Goal: Register for event/course

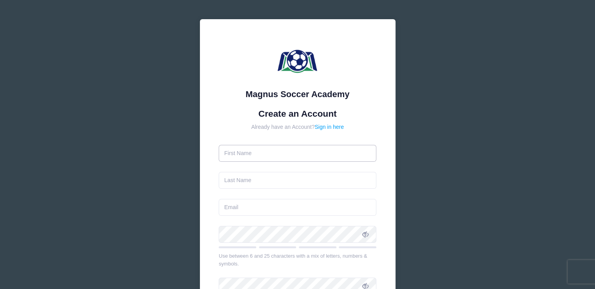
click at [281, 157] on input "text" at bounding box center [298, 153] width 158 height 17
type input "[PERSON_NAME]"
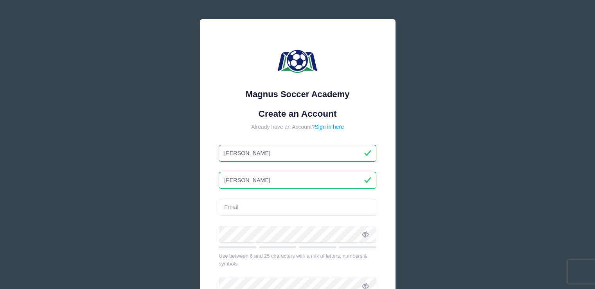
type input "[PERSON_NAME]"
type input "[EMAIL_ADDRESS][DOMAIN_NAME]"
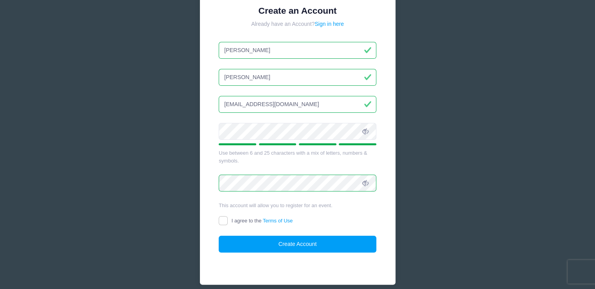
scroll to position [106, 0]
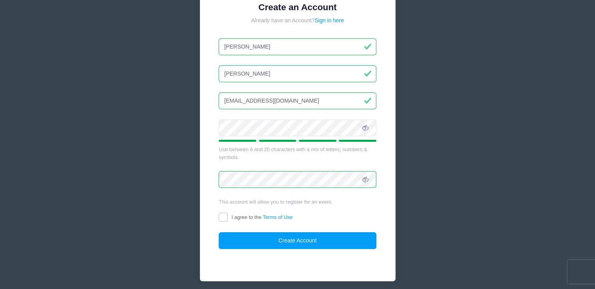
click at [226, 214] on input "I agree to the Terms of Use" at bounding box center [223, 216] width 9 height 9
checkbox input "true"
click at [281, 238] on button "Create Account" at bounding box center [298, 240] width 158 height 17
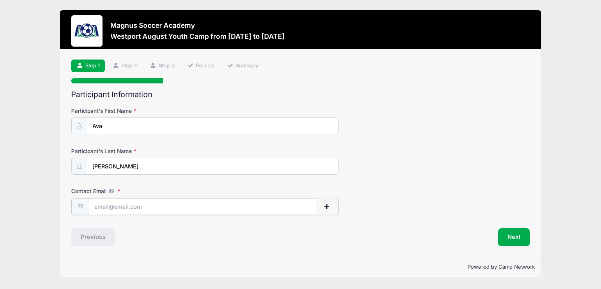
click at [130, 205] on input "Contact Email" at bounding box center [202, 206] width 227 height 17
type input "[EMAIL_ADDRESS][DOMAIN_NAME]"
click at [249, 236] on div "Previous" at bounding box center [184, 236] width 233 height 18
click at [517, 234] on button "Next" at bounding box center [514, 236] width 32 height 18
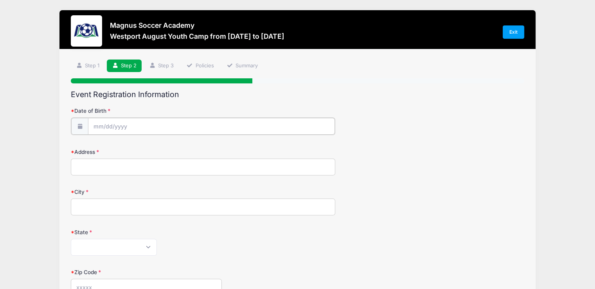
click at [152, 124] on input "Date of Birth" at bounding box center [211, 126] width 247 height 17
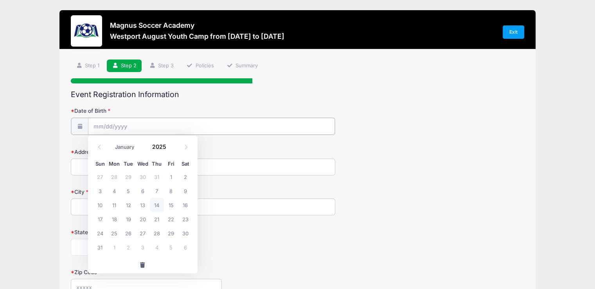
click at [94, 124] on input "Date of Birth" at bounding box center [211, 126] width 247 height 17
click at [120, 147] on select "January February March April May June July August September October November De…" at bounding box center [128, 147] width 35 height 10
select select "4"
click at [111, 142] on select "January February March April May June July August September October November De…" at bounding box center [128, 147] width 35 height 10
click at [159, 145] on input "2025" at bounding box center [161, 147] width 25 height 12
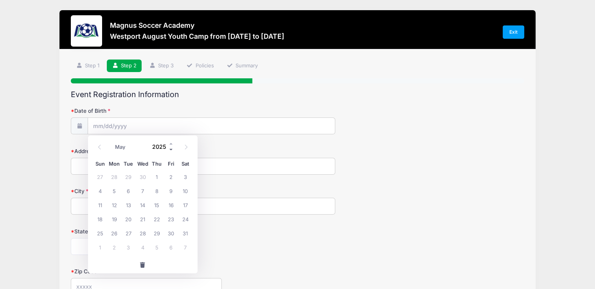
click at [169, 149] on span at bounding box center [171, 150] width 5 height 6
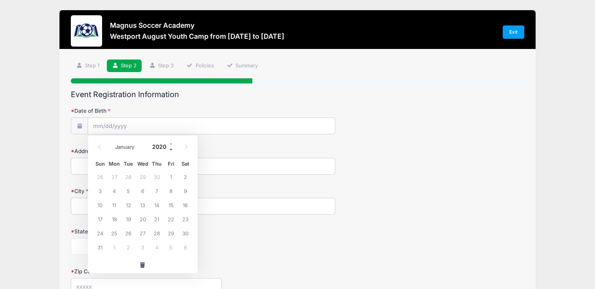
click at [169, 149] on span at bounding box center [171, 150] width 5 height 6
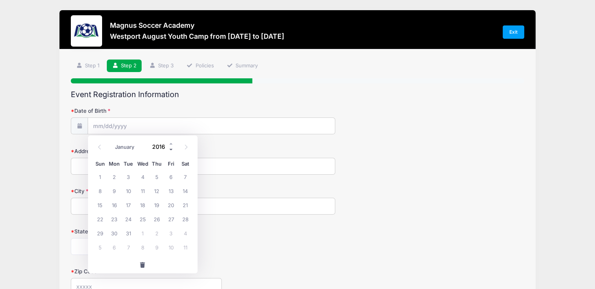
type input "2015"
click at [114, 232] on span "25" at bounding box center [114, 233] width 14 height 14
type input "05/25/2015"
click at [90, 169] on input "Address" at bounding box center [203, 166] width 264 height 17
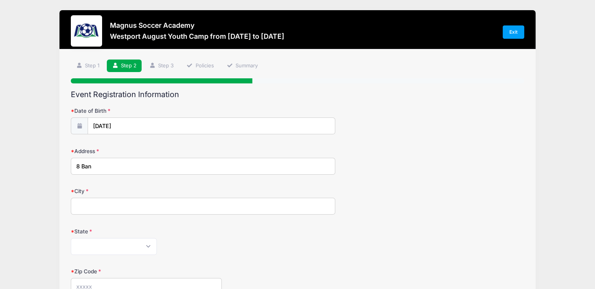
type input "8 Bantam Road"
type input "New Fairfield"
select select "CT"
type input "06812"
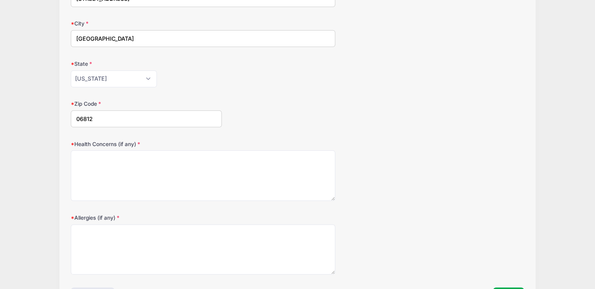
scroll to position [168, 0]
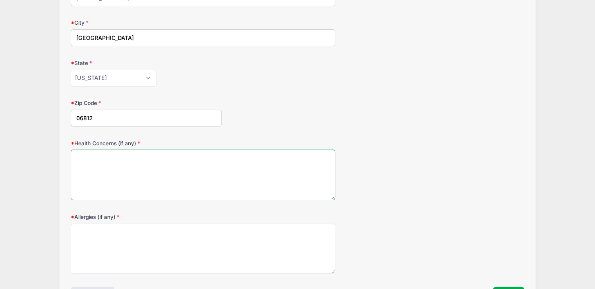
click at [165, 172] on textarea "Health Concerns (if any)" at bounding box center [203, 174] width 264 height 50
type textarea "None"
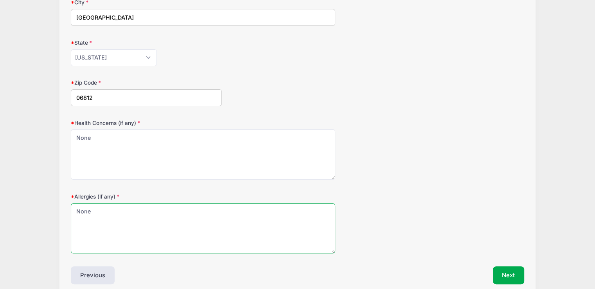
scroll to position [224, 0]
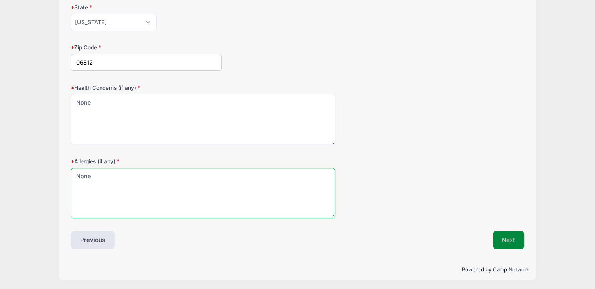
type textarea "None"
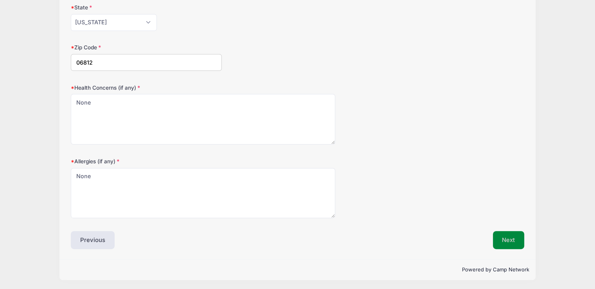
click at [509, 235] on button "Next" at bounding box center [509, 240] width 32 height 18
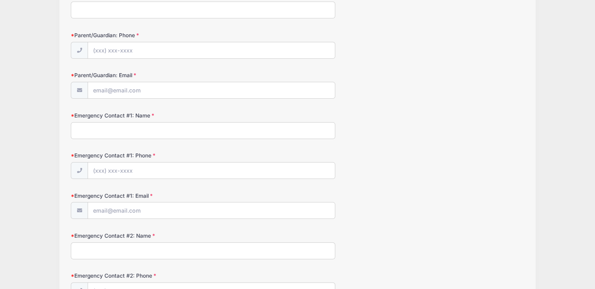
scroll to position [0, 0]
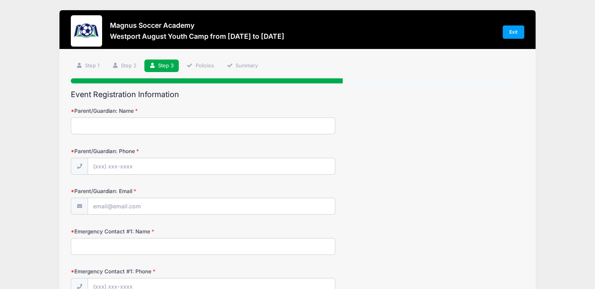
click at [163, 121] on input "Parent/Guardian: Name" at bounding box center [203, 125] width 264 height 17
type input "Mitchell Trainor"
type input "(845) 594-7406"
type input "[EMAIL_ADDRESS][DOMAIN_NAME]"
type input "Jennifer Trainor"
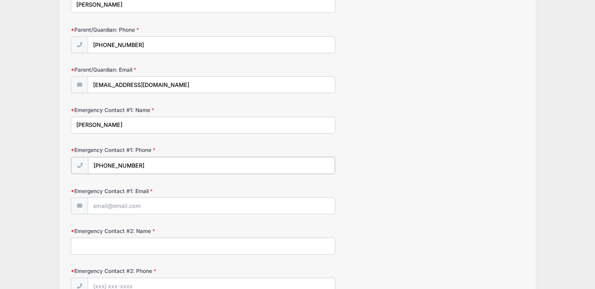
scroll to position [122, 0]
type input "(203) 241-0309"
click at [148, 203] on input "Emergency Contact #1: Email" at bounding box center [211, 204] width 247 height 17
type input "trainorj@bethel.k12.ct.us"
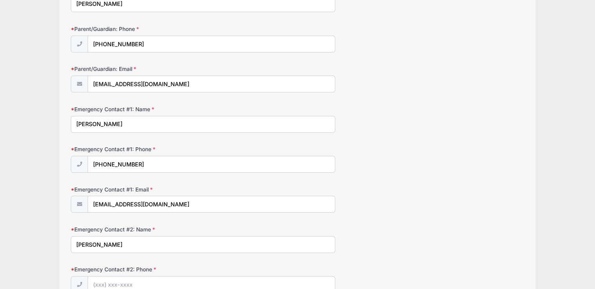
type input "Denis Trainor"
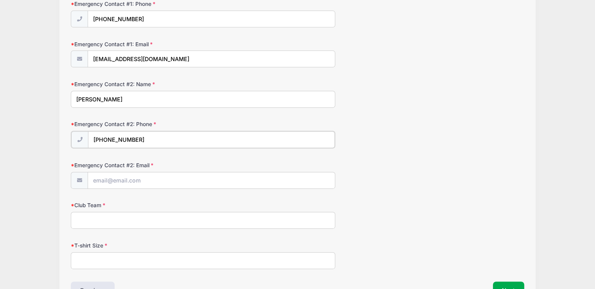
scroll to position [266, 0]
type input "(845) 803-3663"
click at [146, 181] on input "Emergency Contact #2: Email" at bounding box center [211, 180] width 247 height 17
type input "dtrain07@optonline.net"
type input "CFC Arsenal Ole Pre-ECNL 2015"
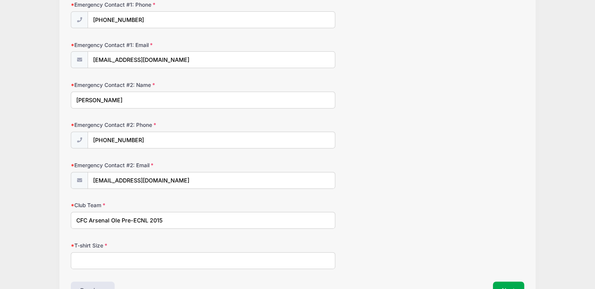
click at [119, 256] on input "T-shirt Size" at bounding box center [203, 260] width 264 height 17
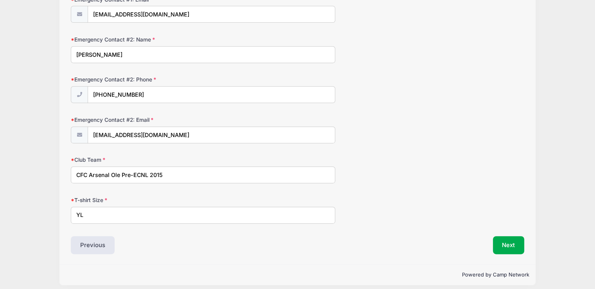
scroll to position [316, 0]
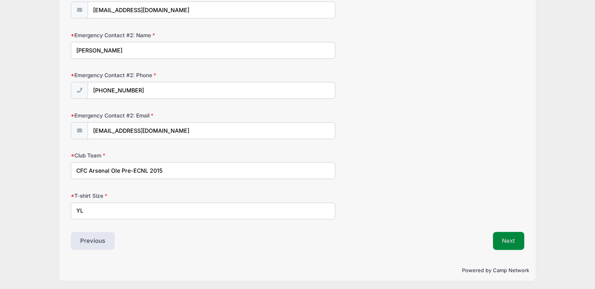
type input "YL"
drag, startPoint x: 507, startPoint y: 241, endPoint x: 515, endPoint y: 239, distance: 8.1
click at [515, 239] on button "Next" at bounding box center [509, 241] width 32 height 18
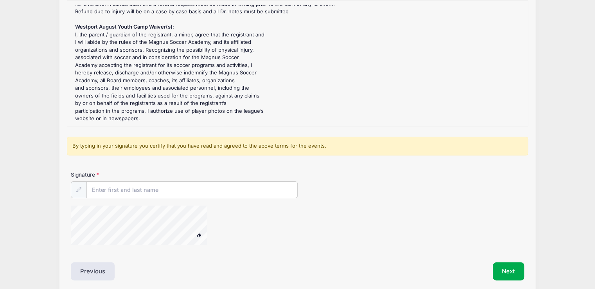
scroll to position [100, 0]
click at [162, 189] on input "Signature" at bounding box center [192, 190] width 210 height 17
type input "MItchell Trainor"
click at [508, 267] on button "Next" at bounding box center [509, 272] width 32 height 18
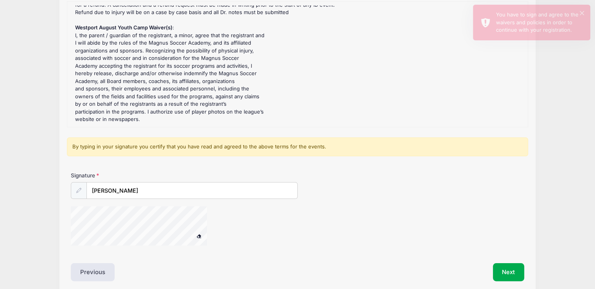
click at [78, 190] on icon at bounding box center [78, 190] width 5 height 5
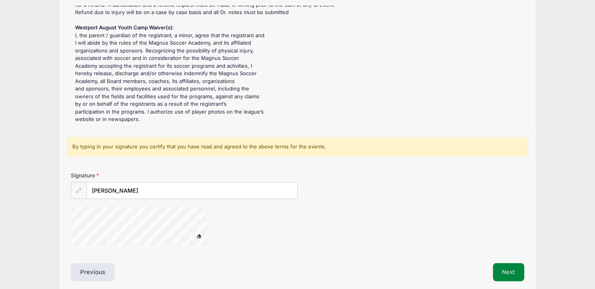
click at [509, 271] on button "Next" at bounding box center [509, 272] width 32 height 18
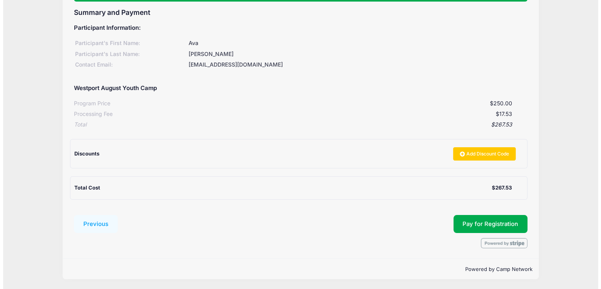
scroll to position [81, 0]
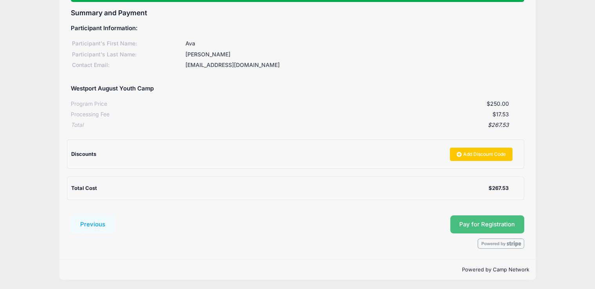
click at [477, 222] on span "Pay for Registration" at bounding box center [487, 224] width 56 height 7
